Goal: Information Seeking & Learning: Learn about a topic

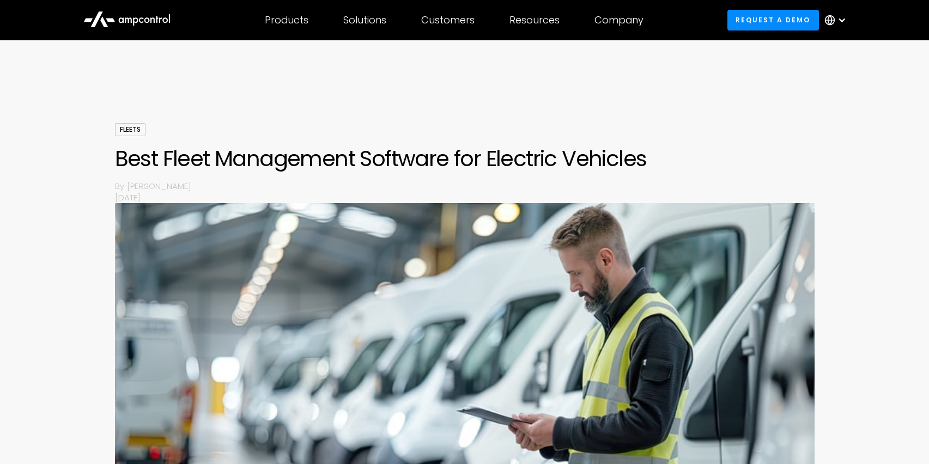
scroll to position [13, 0]
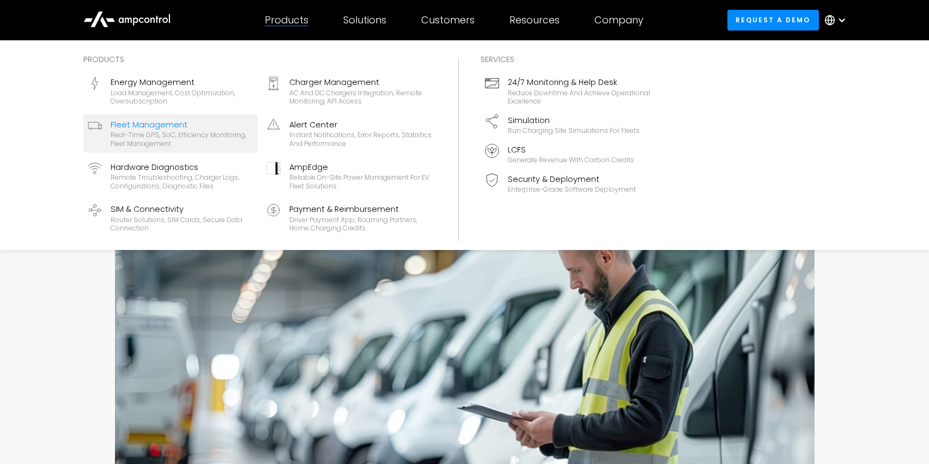
click at [148, 139] on div "Real-time GPS, SoC, efficiency monitoring, fleet management" at bounding box center [182, 139] width 143 height 17
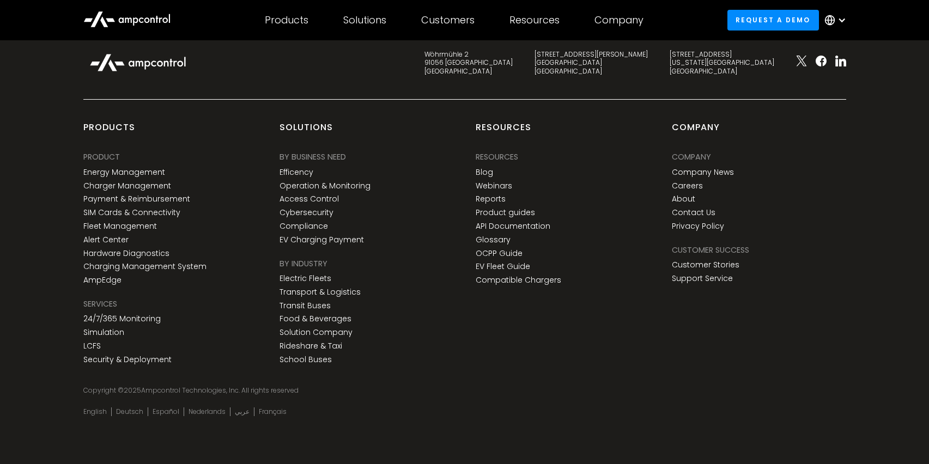
scroll to position [3843, 0]
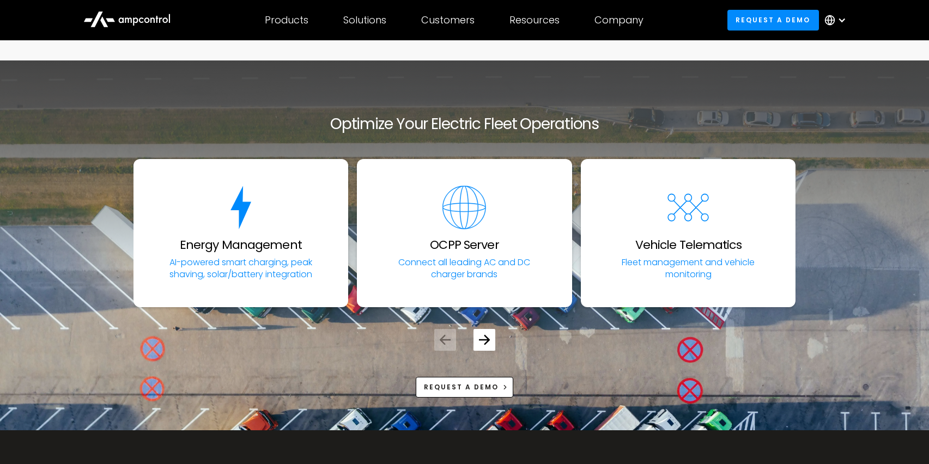
click at [505, 246] on link "OCPP Server Connect all leading AC and DC charger brands" at bounding box center [464, 233] width 215 height 148
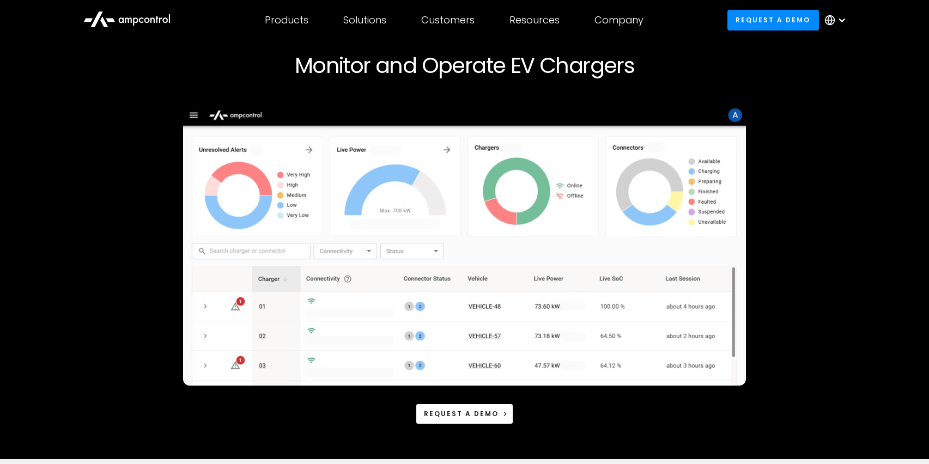
scroll to position [84, 0]
click at [849, 240] on div "Monitor and Operate EV Chargers Request a demo" at bounding box center [464, 230] width 895 height 460
click at [792, 233] on div "Request a demo" at bounding box center [465, 265] width 663 height 320
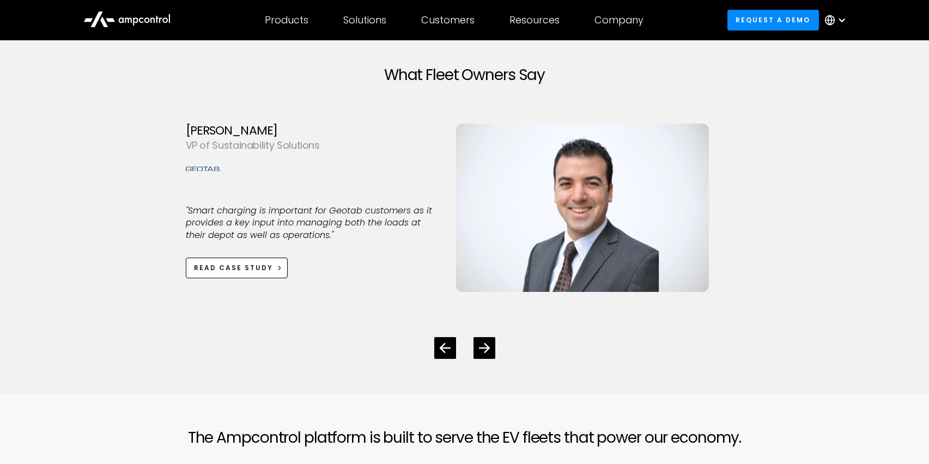
scroll to position [2922, 0]
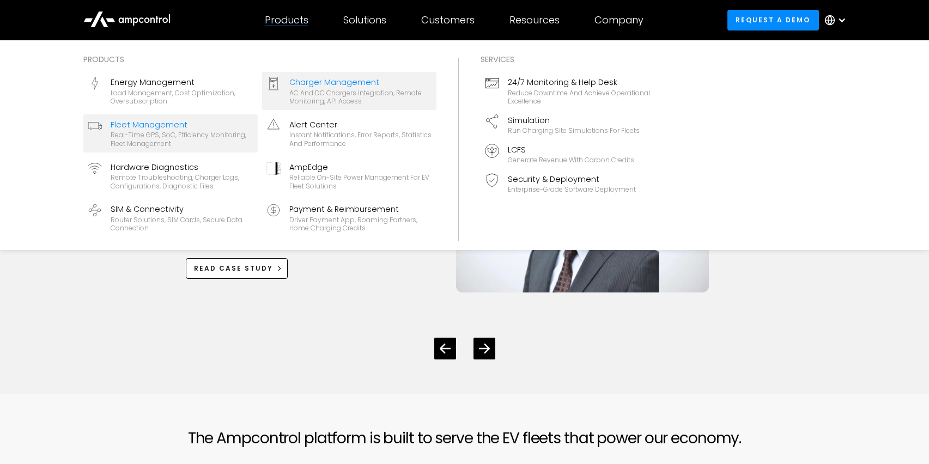
click at [182, 142] on div "Real-time GPS, SoC, efficiency monitoring, fleet management" at bounding box center [182, 139] width 143 height 17
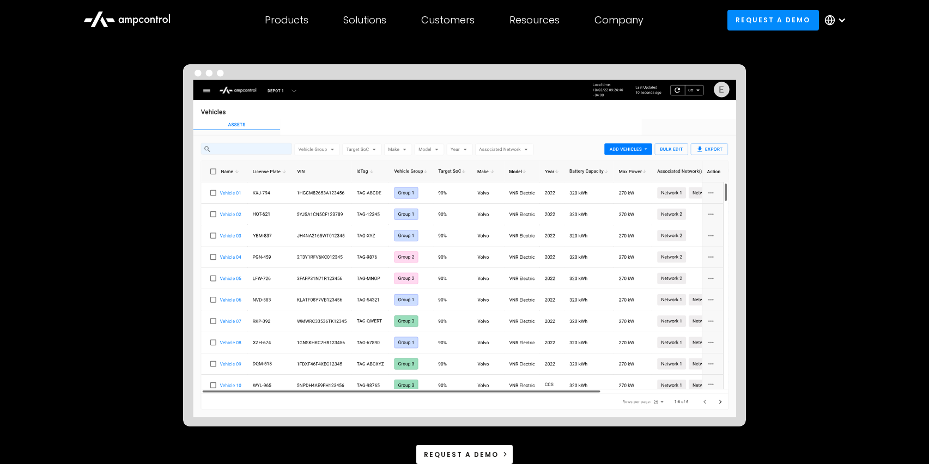
scroll to position [225, 0]
